Goal: Transaction & Acquisition: Subscribe to service/newsletter

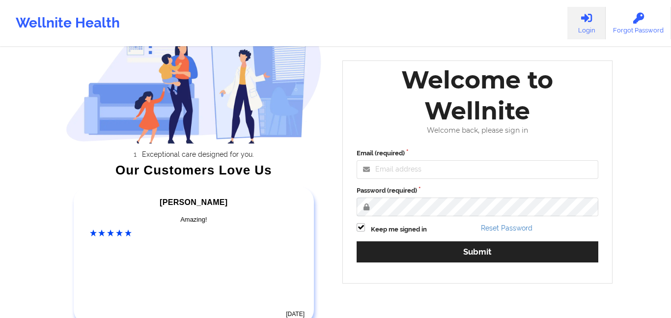
scroll to position [60, 0]
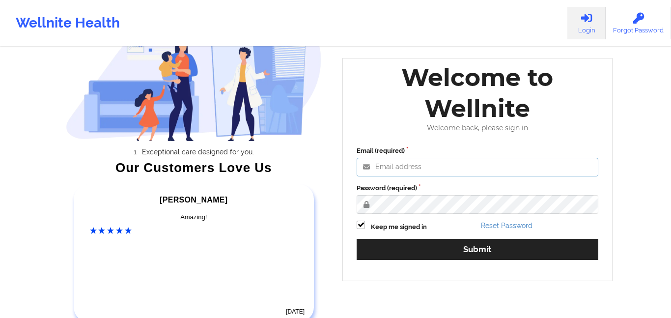
click at [432, 163] on input "Email (required)" at bounding box center [477, 167] width 242 height 19
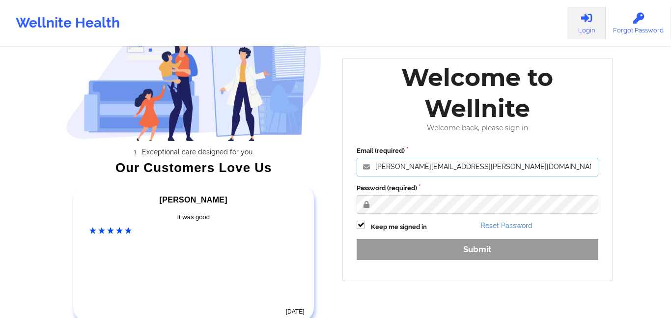
type input "[PERSON_NAME][EMAIL_ADDRESS][PERSON_NAME][DOMAIN_NAME]"
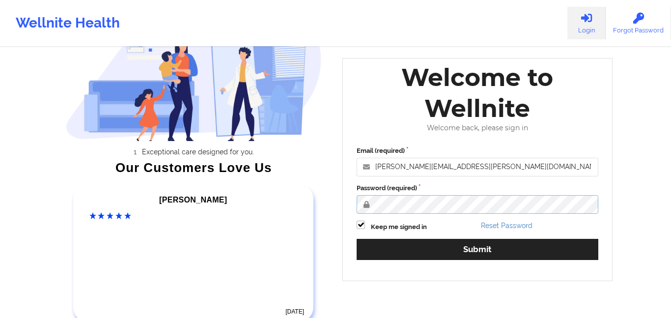
click at [356, 239] on button "Submit" at bounding box center [477, 249] width 242 height 21
